Goal: Task Accomplishment & Management: Manage account settings

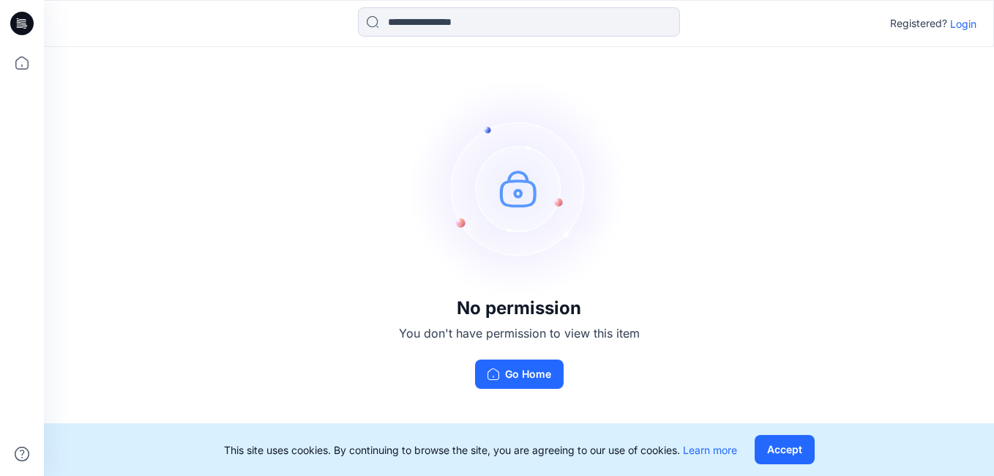
click at [966, 21] on p "Login" at bounding box center [963, 23] width 26 height 15
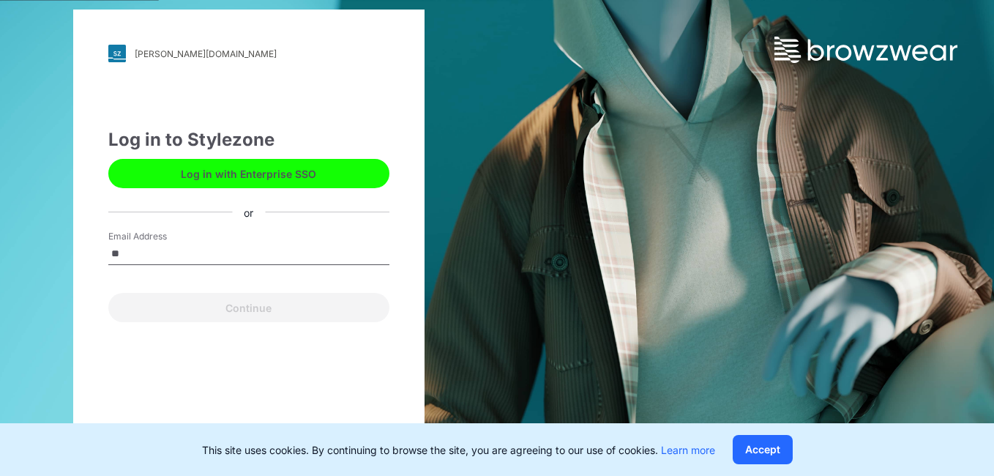
type input "*"
type input "**********"
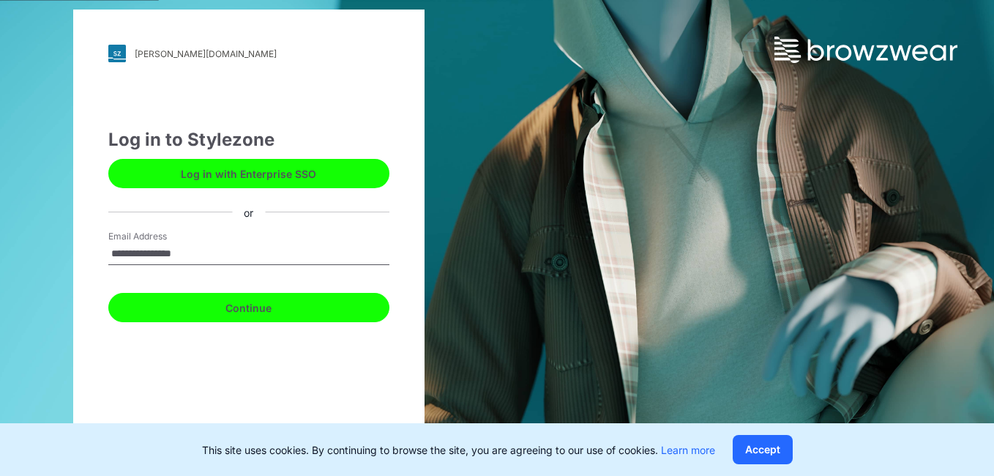
click at [198, 312] on button "Continue" at bounding box center [248, 307] width 281 height 29
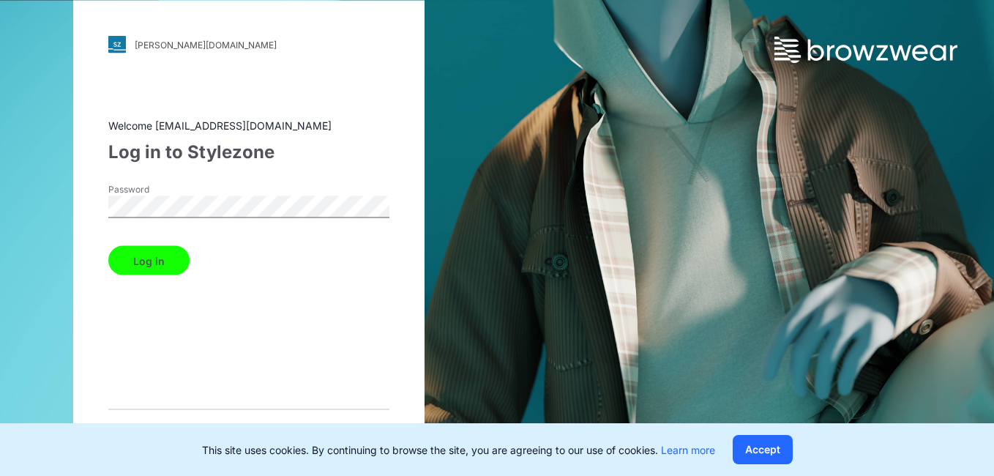
click at [78, 204] on div "[PERSON_NAME][DOMAIN_NAME] Loading... Welcome [EMAIL_ADDRESS][DOMAIN_NAME] Log …" at bounding box center [248, 238] width 351 height 475
click at [273, 180] on div "Welcome [EMAIL_ADDRESS][DOMAIN_NAME] Log in to Stylezone Password Log in Forget…" at bounding box center [248, 279] width 281 height 323
click at [164, 265] on button "Log in" at bounding box center [148, 260] width 81 height 29
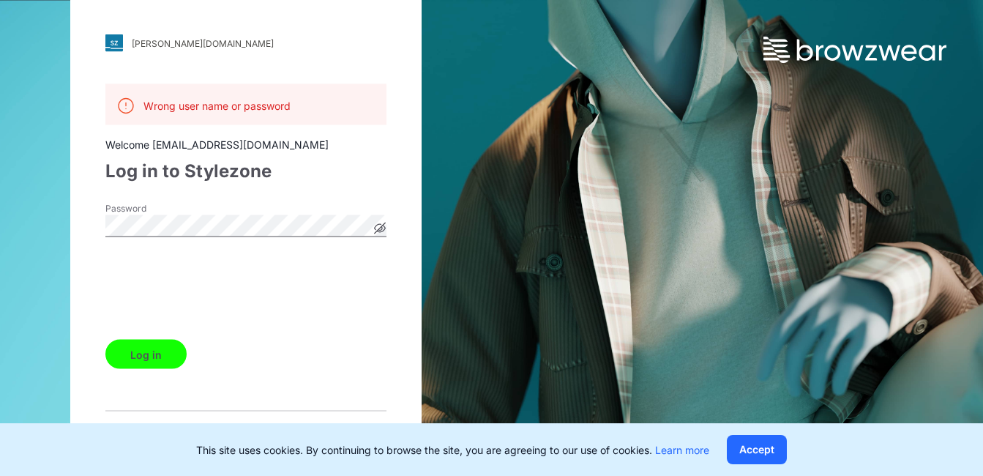
click at [149, 354] on button "Log in" at bounding box center [145, 354] width 81 height 29
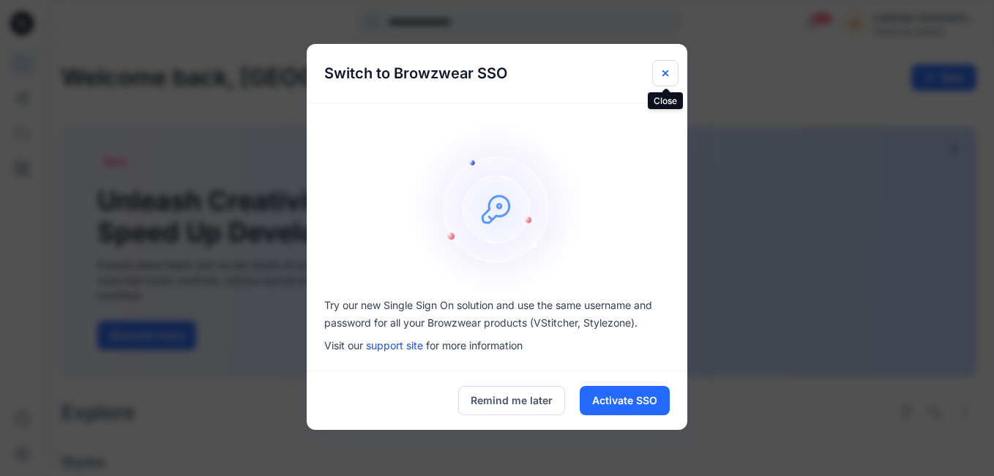
click at [662, 72] on icon "Close" at bounding box center [666, 73] width 12 height 12
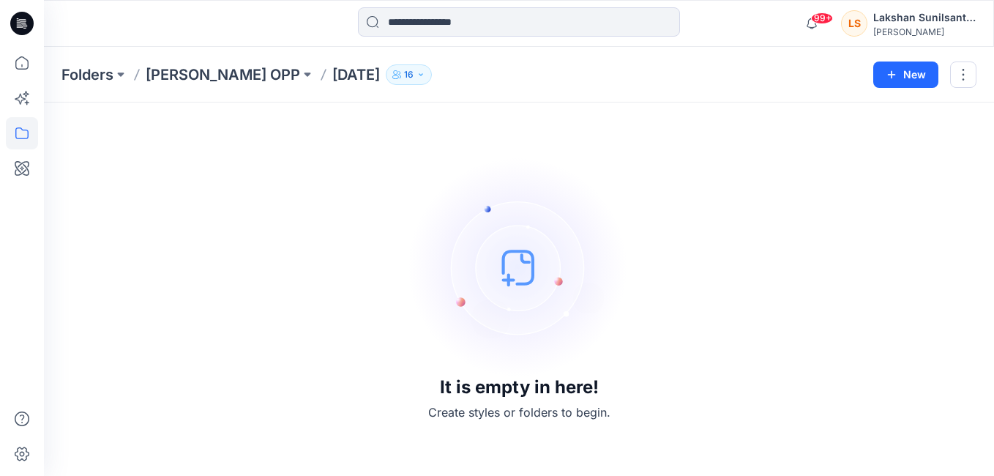
click at [417, 72] on icon "button" at bounding box center [421, 74] width 9 height 9
click at [312, 185] on div "It is empty in here! Create styles or folders to begin." at bounding box center [519, 289] width 915 height 338
